Goal: Check status: Check status

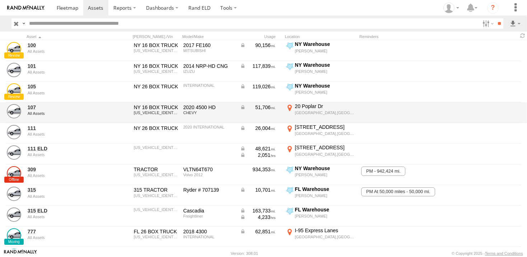
click at [306, 109] on div "20 Poplar Dr" at bounding box center [325, 106] width 61 height 6
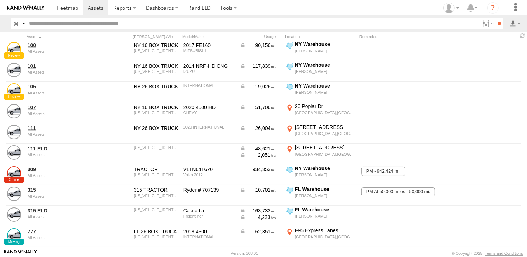
click at [0, 0] on img at bounding box center [0, 0] width 0 height 0
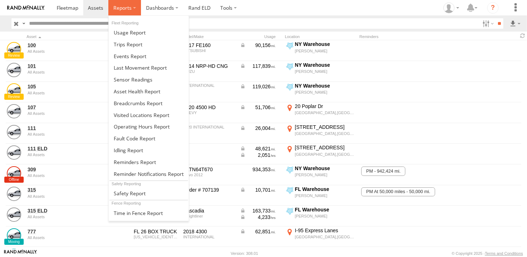
click at [120, 9] on span at bounding box center [122, 7] width 18 height 7
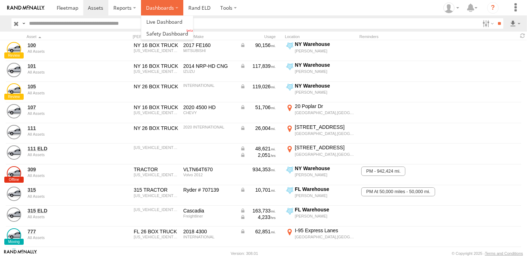
click at [153, 9] on label "Dashboards" at bounding box center [162, 7] width 42 height 15
click at [159, 22] on span at bounding box center [164, 21] width 36 height 7
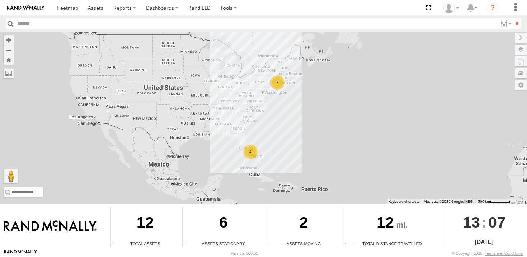
click at [279, 83] on div "7" at bounding box center [277, 82] width 14 height 14
click at [279, 82] on div "7" at bounding box center [277, 82] width 14 height 14
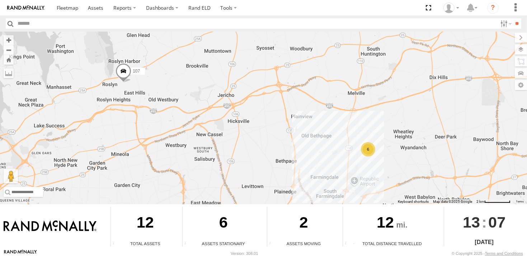
click at [123, 71] on span at bounding box center [124, 72] width 16 height 19
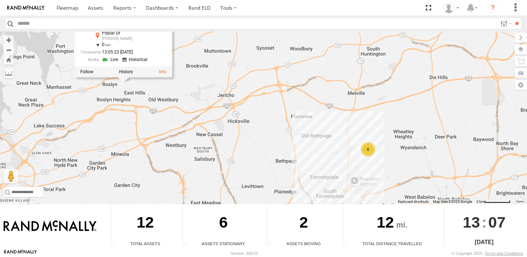
click at [114, 60] on link at bounding box center [111, 59] width 18 height 7
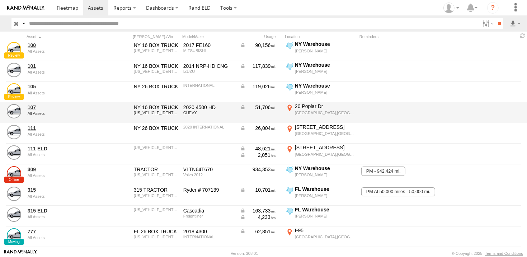
click at [316, 106] on div "20 Poplar Dr" at bounding box center [325, 106] width 61 height 6
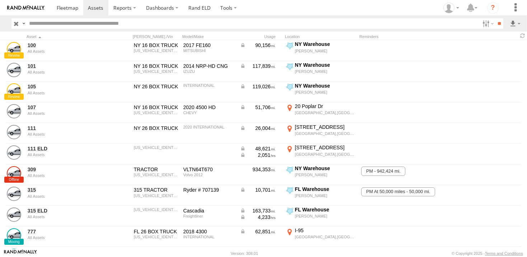
click at [0, 0] on div at bounding box center [0, 0] width 0 height 0
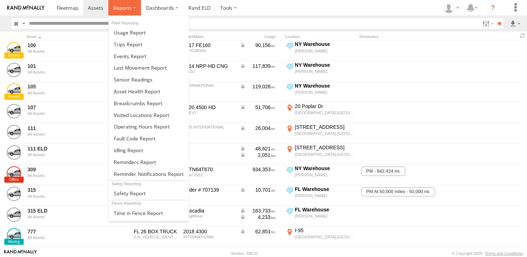
click at [122, 7] on span at bounding box center [122, 7] width 18 height 7
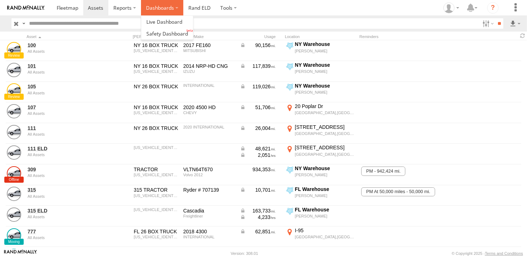
click at [159, 7] on label "Dashboards" at bounding box center [162, 7] width 42 height 15
click at [159, 23] on span at bounding box center [164, 21] width 36 height 7
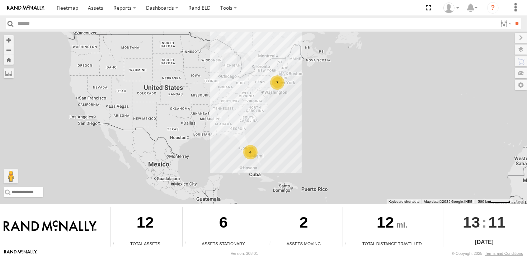
click at [275, 78] on div "7" at bounding box center [277, 82] width 14 height 14
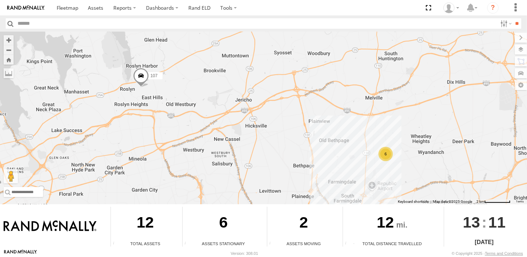
click at [146, 74] on span at bounding box center [141, 77] width 16 height 19
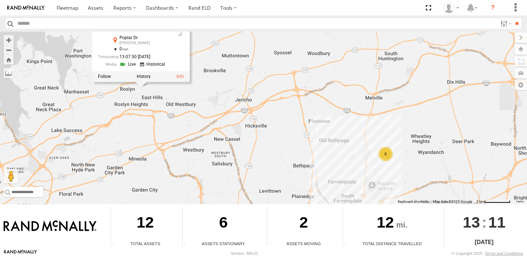
click at [133, 66] on link at bounding box center [129, 64] width 18 height 7
click at [130, 63] on link at bounding box center [129, 64] width 18 height 7
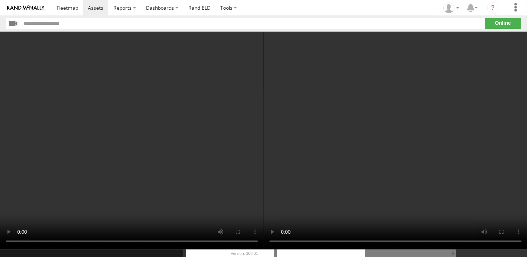
click at [501, 24] on section "**" at bounding box center [264, 23] width 516 height 10
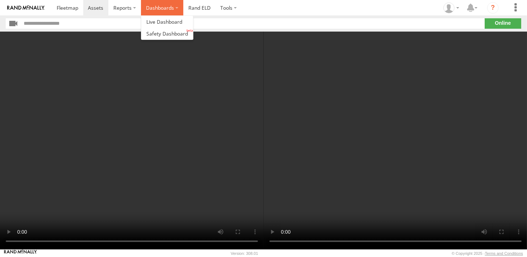
click at [149, 8] on label "Dashboards" at bounding box center [162, 7] width 42 height 15
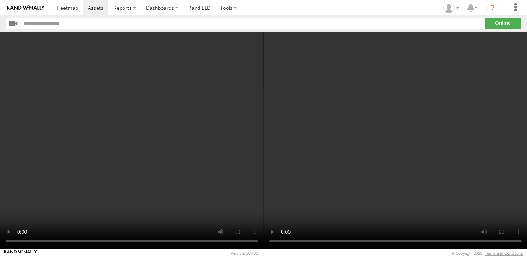
click at [205, 178] on video at bounding box center [132, 141] width 264 height 218
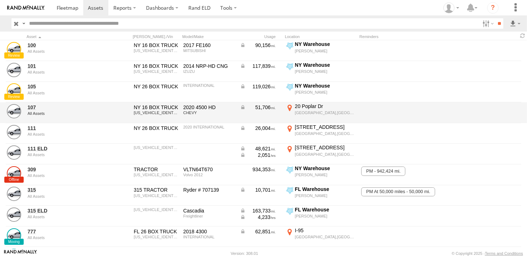
click at [314, 112] on div "Roslyn,NY" at bounding box center [325, 112] width 61 height 5
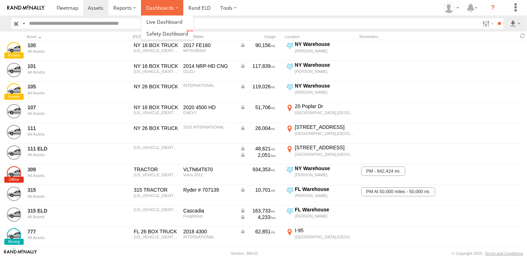
click at [145, 9] on label "Dashboards" at bounding box center [162, 7] width 42 height 15
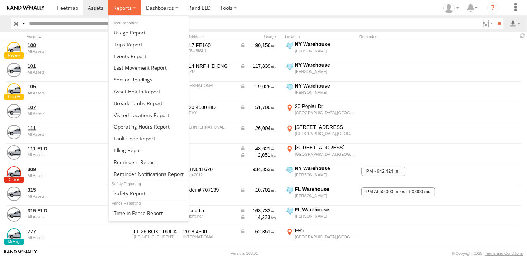
click at [120, 8] on span at bounding box center [122, 7] width 18 height 7
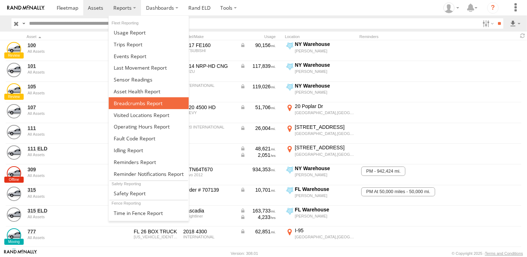
click at [119, 102] on span at bounding box center [138, 103] width 49 height 7
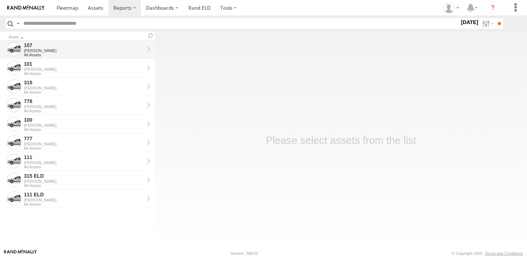
click at [25, 47] on div "107" at bounding box center [84, 45] width 120 height 6
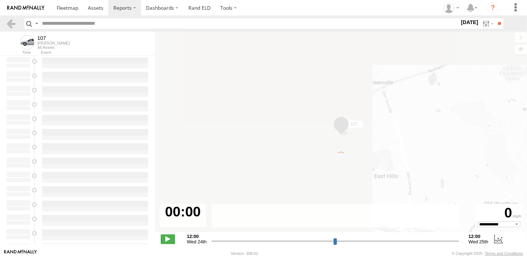
type input "**********"
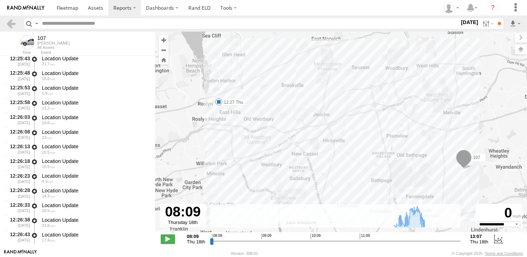
scroll to position [4799, 0]
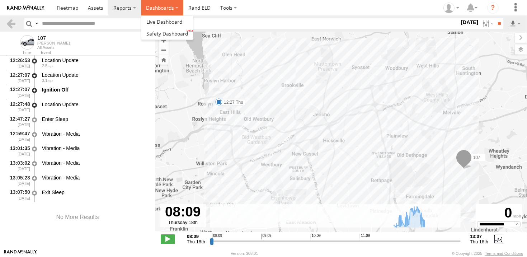
click at [152, 10] on label "Dashboards" at bounding box center [162, 7] width 42 height 15
click at [151, 21] on span at bounding box center [164, 21] width 36 height 7
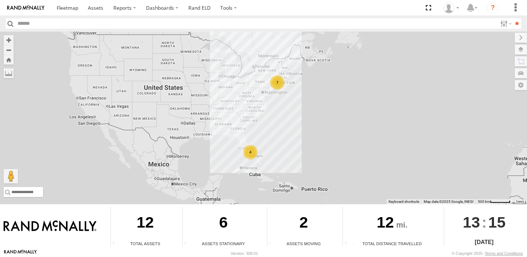
click at [279, 82] on div "7" at bounding box center [277, 82] width 14 height 14
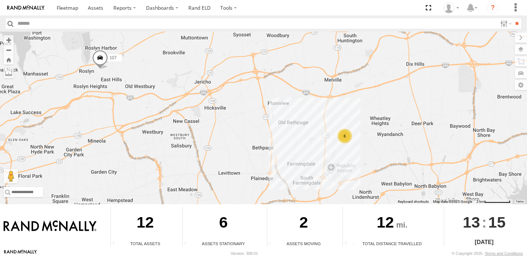
click at [102, 60] on span at bounding box center [100, 59] width 16 height 19
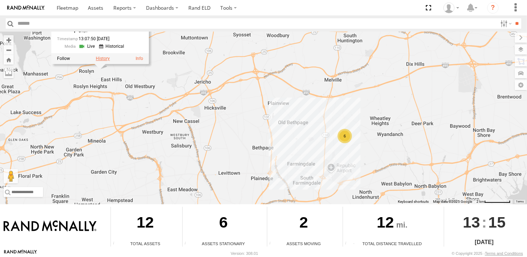
click at [99, 58] on label at bounding box center [103, 58] width 14 height 5
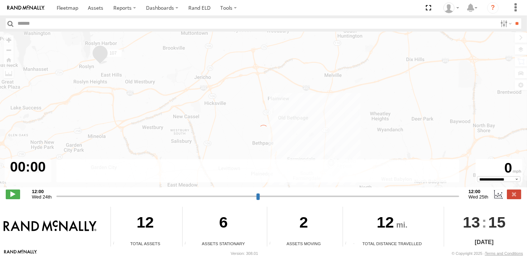
type input "**********"
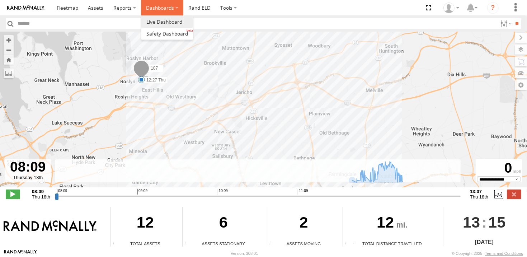
click at [151, 13] on label "Dashboards" at bounding box center [162, 7] width 42 height 15
click at [158, 24] on span at bounding box center [164, 21] width 36 height 7
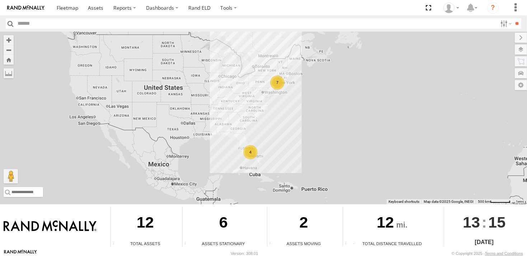
click at [271, 82] on div "7" at bounding box center [277, 82] width 14 height 14
click at [275, 81] on div "7" at bounding box center [278, 82] width 14 height 14
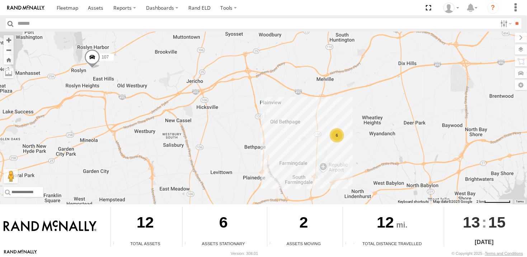
drag, startPoint x: 82, startPoint y: 57, endPoint x: 86, endPoint y: 59, distance: 4.2
click at [82, 57] on div "107 6" at bounding box center [263, 118] width 527 height 173
click at [90, 58] on span at bounding box center [92, 58] width 16 height 19
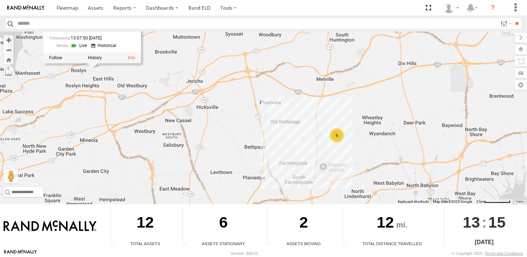
click at [85, 48] on link at bounding box center [80, 45] width 18 height 7
